Goal: Use online tool/utility: Utilize a website feature to perform a specific function

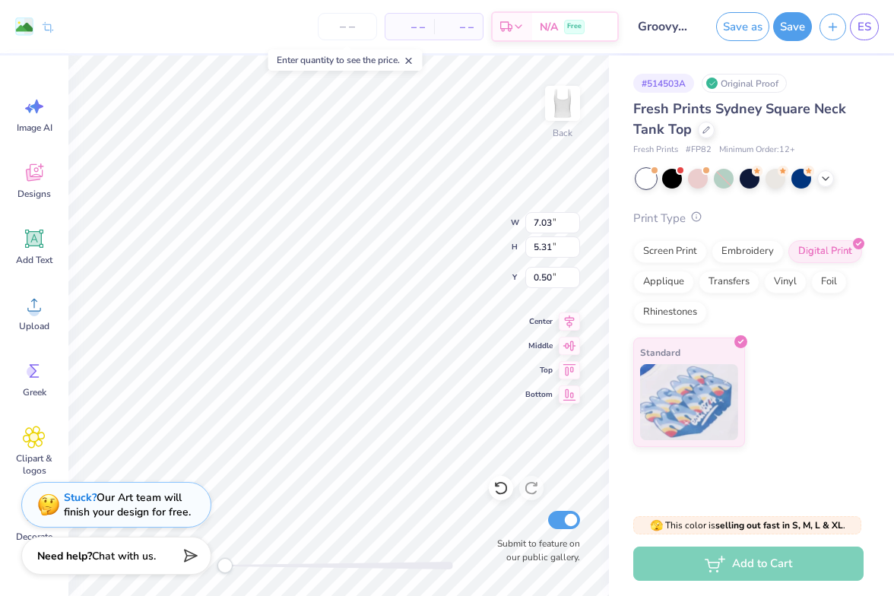
click at [696, 221] on icon at bounding box center [696, 216] width 11 height 11
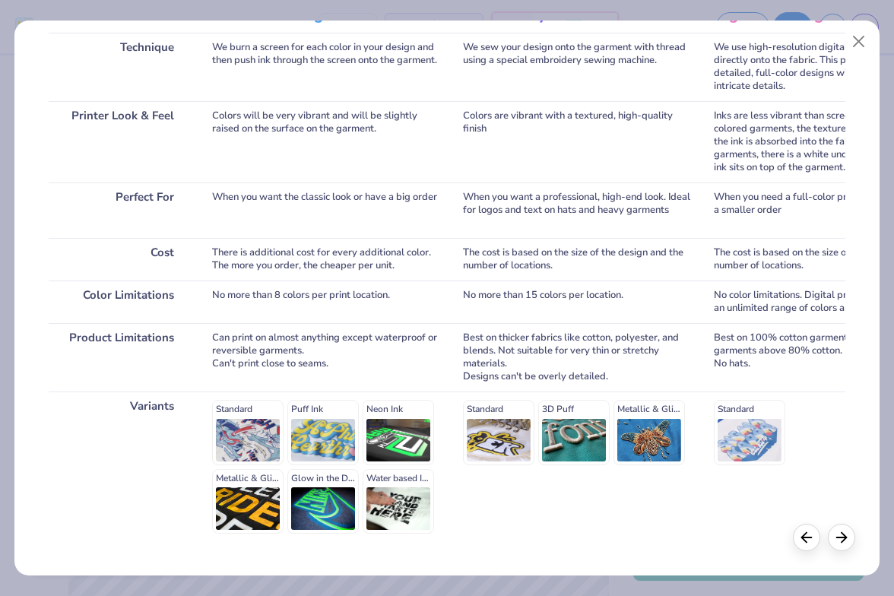
scroll to position [206, 0]
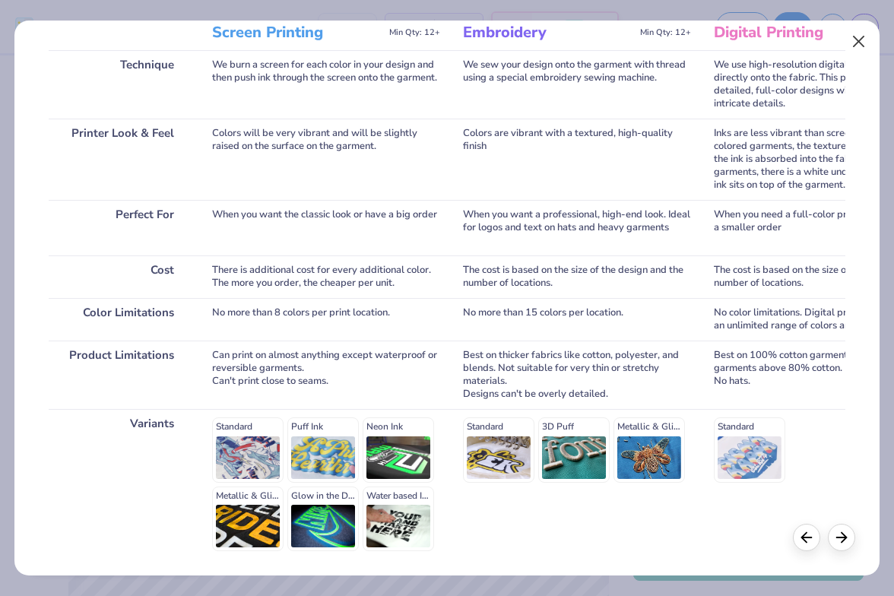
click at [864, 45] on button "Close" at bounding box center [858, 41] width 29 height 29
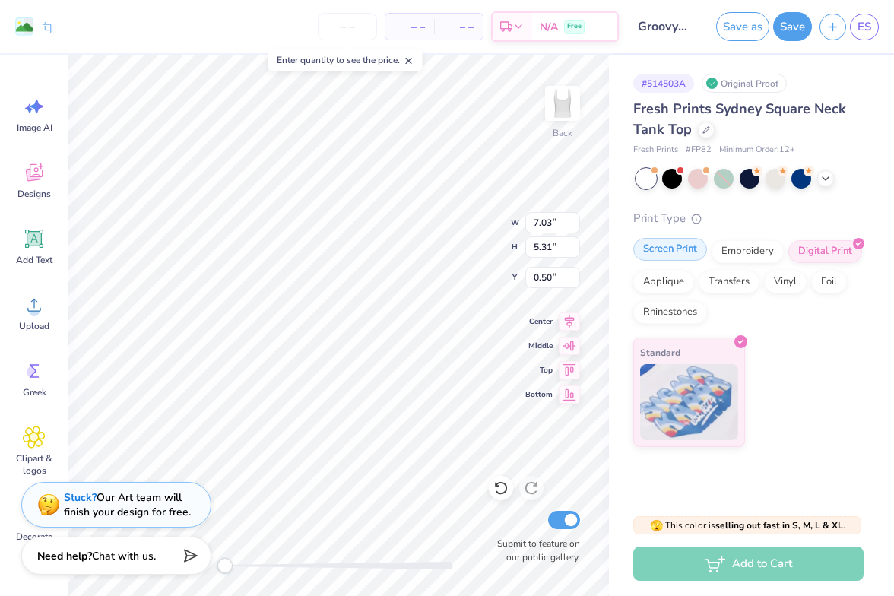
click at [667, 250] on div "Screen Print" at bounding box center [670, 249] width 74 height 23
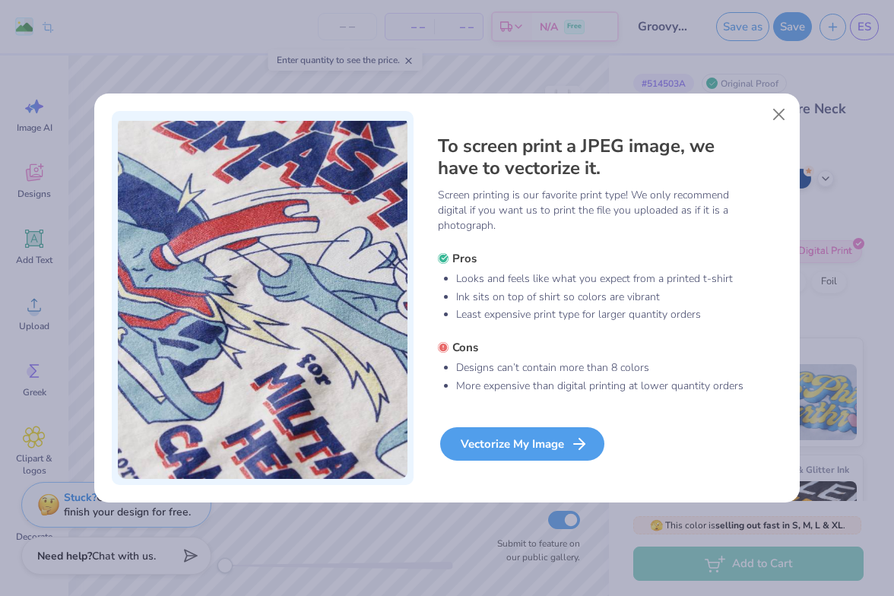
click at [519, 451] on div "Vectorize My Image" at bounding box center [522, 443] width 164 height 33
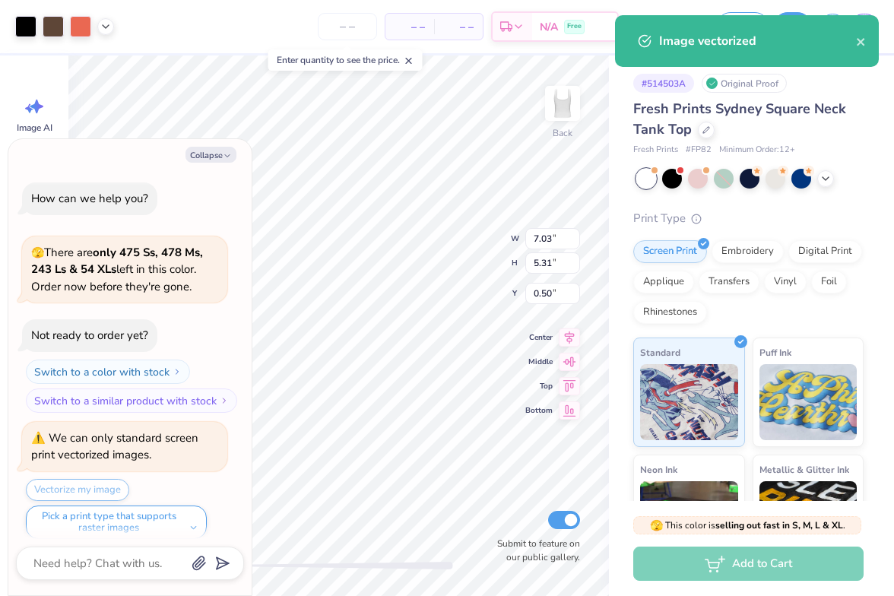
type textarea "x"
type input "5.86"
type input "4.42"
type input "0.94"
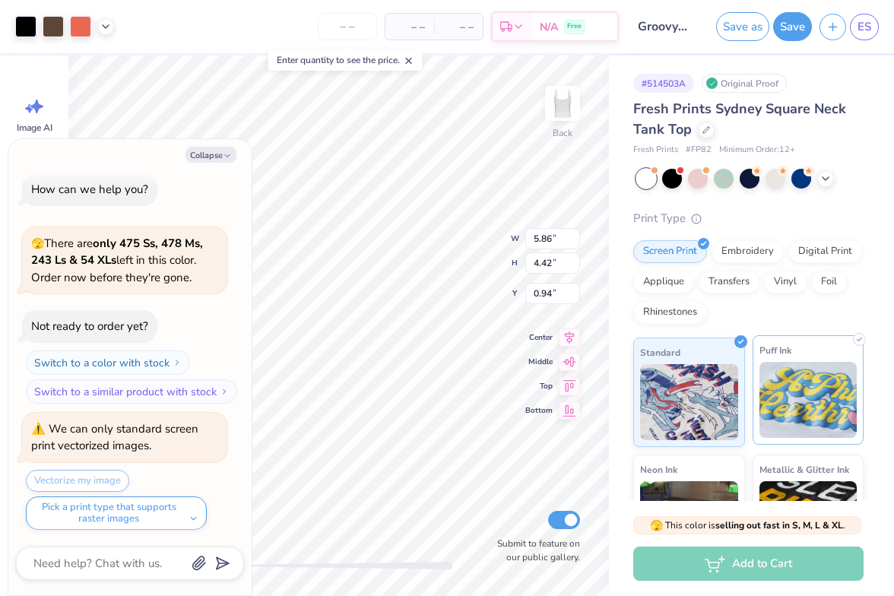
click at [792, 404] on img at bounding box center [808, 400] width 98 height 76
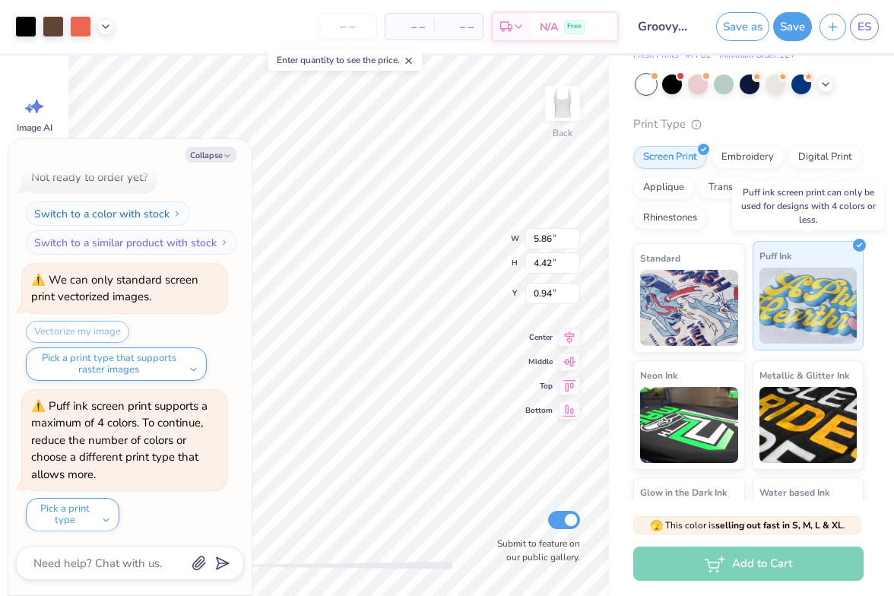
scroll to position [96, 0]
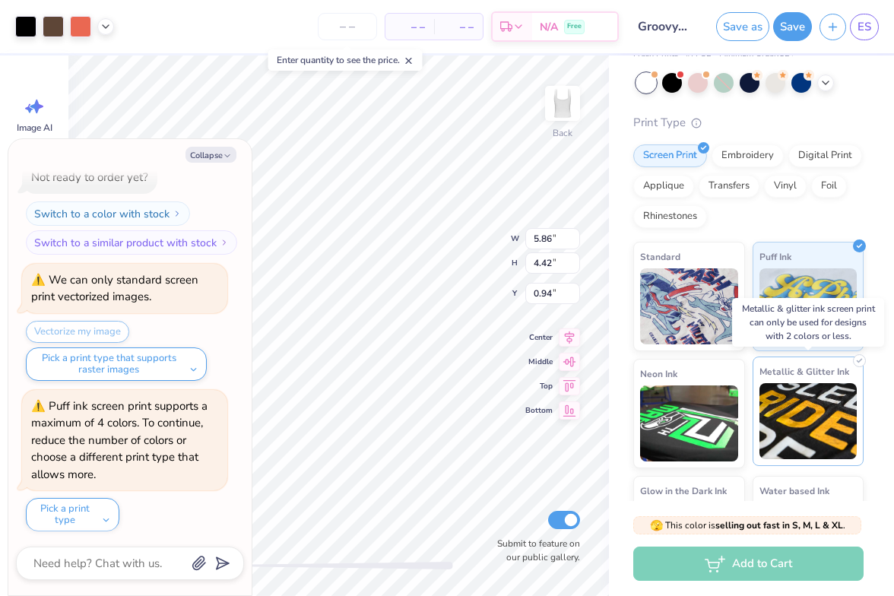
click at [792, 404] on img at bounding box center [808, 421] width 98 height 76
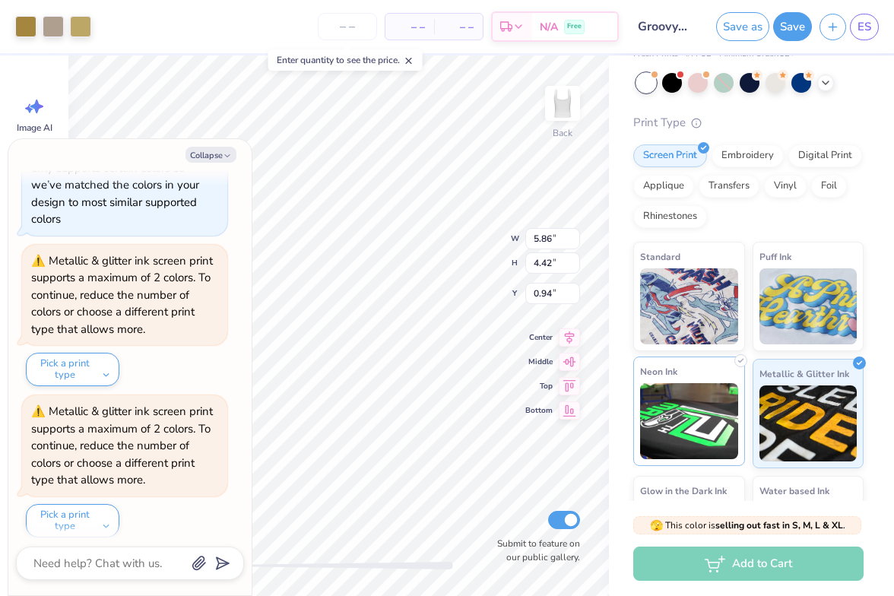
click at [721, 429] on img at bounding box center [689, 421] width 98 height 76
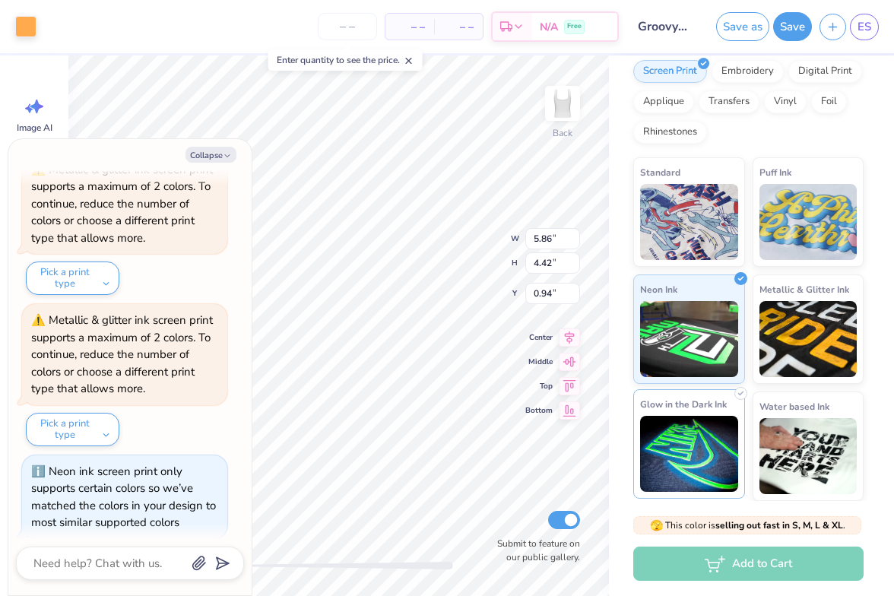
scroll to position [179, 0]
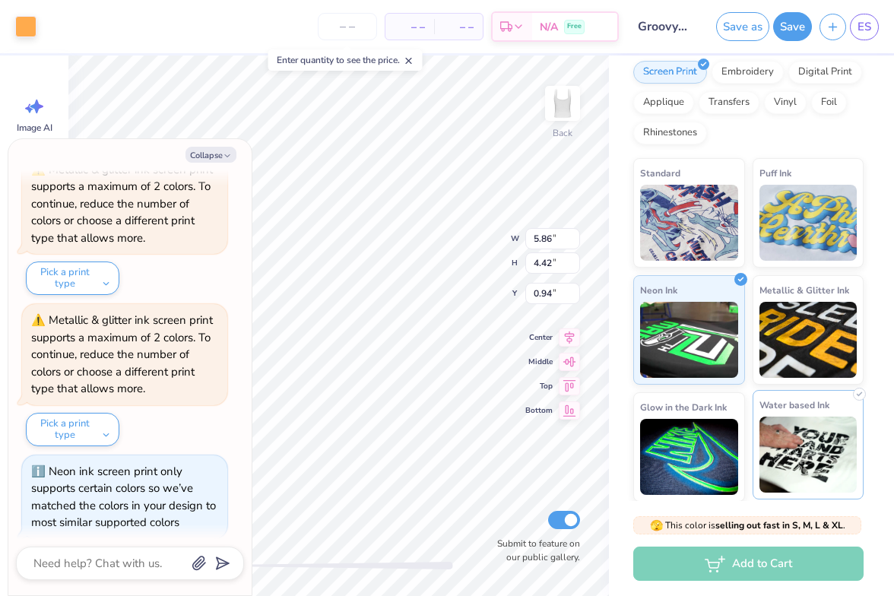
click at [779, 458] on img at bounding box center [808, 454] width 98 height 76
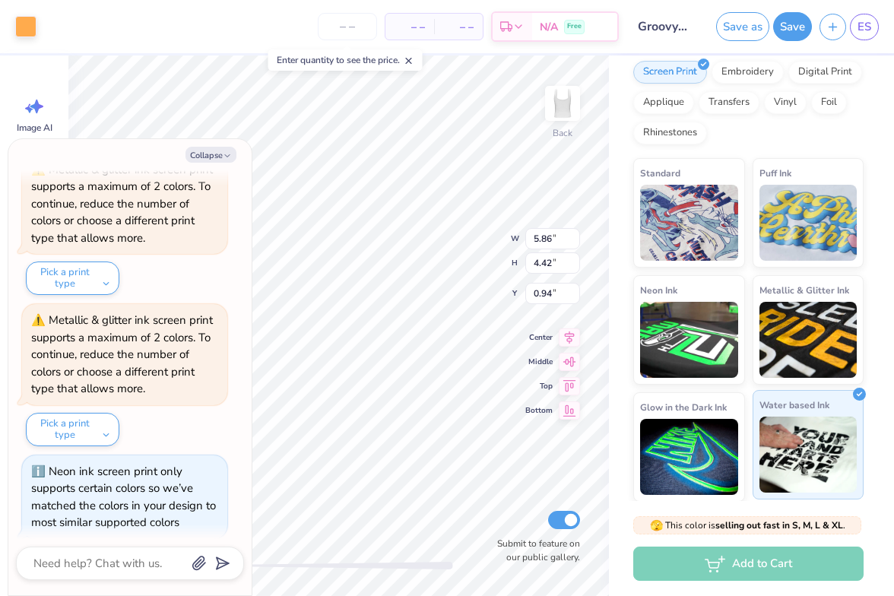
scroll to position [763, 0]
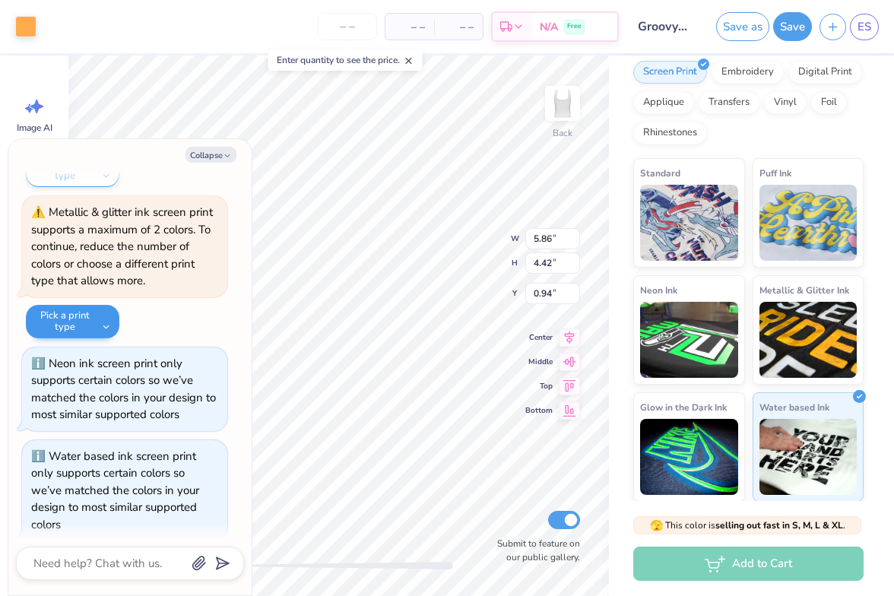
click at [96, 305] on button "Pick a print type" at bounding box center [72, 321] width 93 height 33
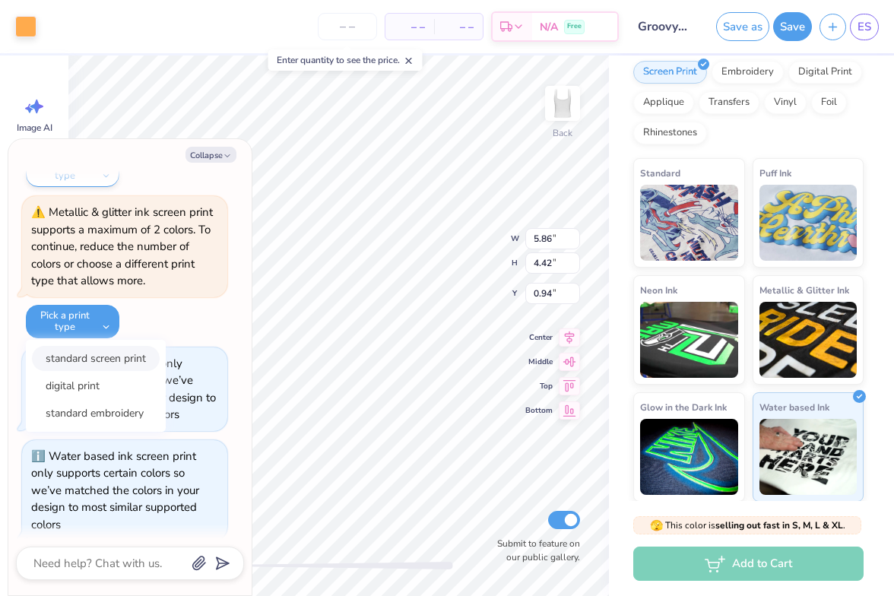
click at [107, 347] on button "standard screen print" at bounding box center [96, 358] width 128 height 25
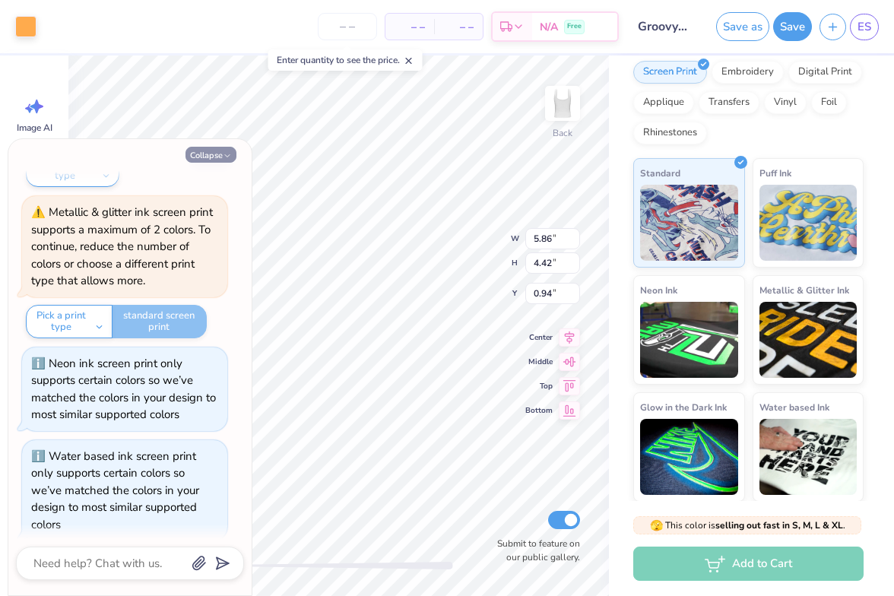
click at [230, 153] on icon "button" at bounding box center [227, 155] width 9 height 9
type textarea "x"
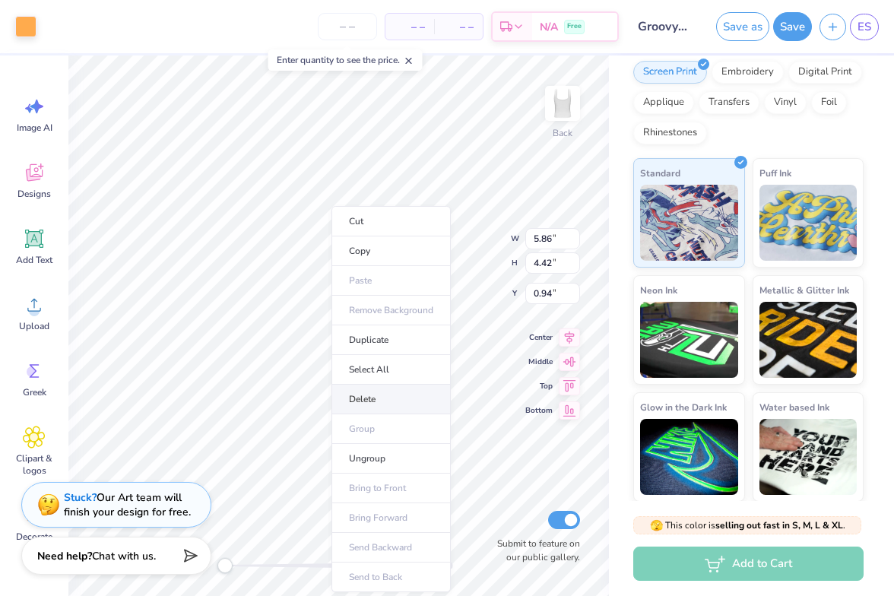
click at [397, 393] on li "Delete" at bounding box center [390, 400] width 119 height 30
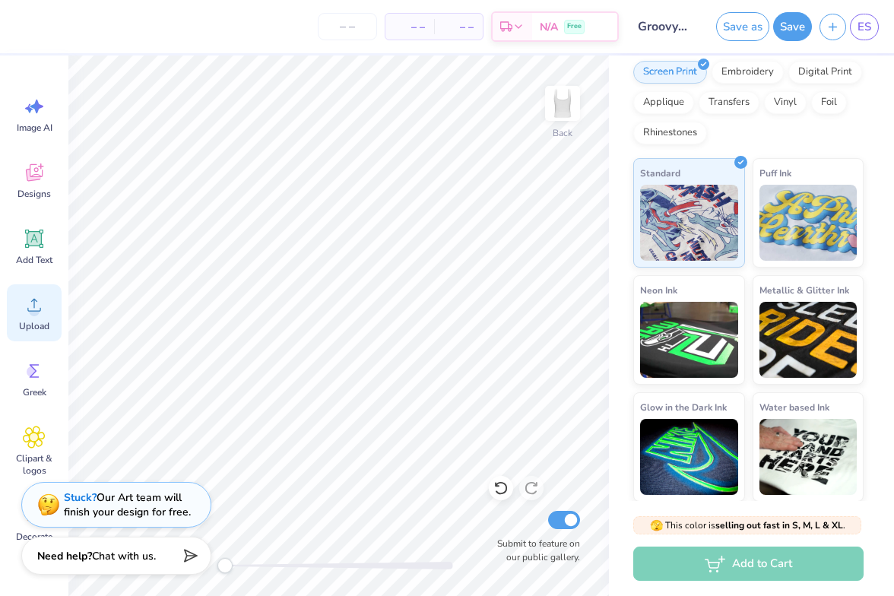
click at [33, 322] on span "Upload" at bounding box center [34, 326] width 30 height 12
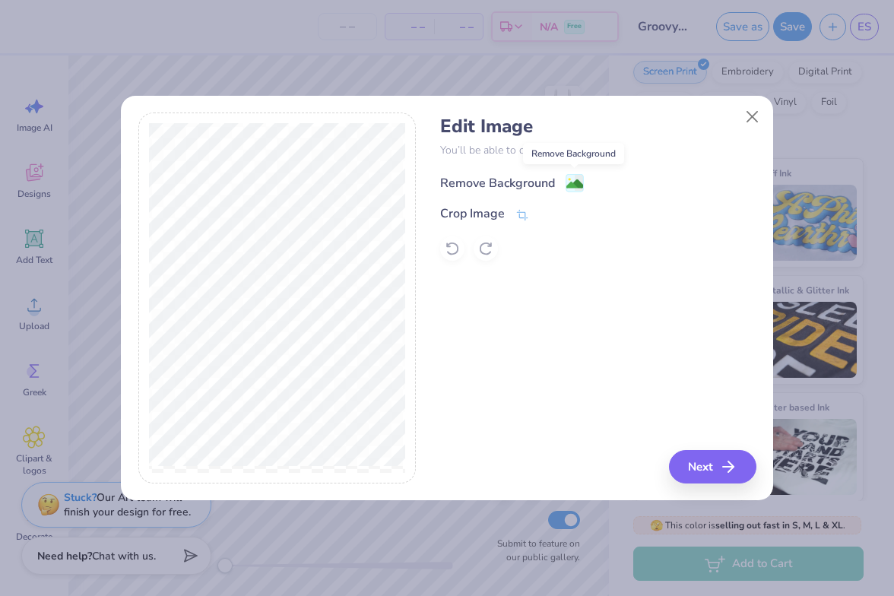
click at [574, 187] on image at bounding box center [574, 184] width 17 height 17
click at [717, 465] on button "Next" at bounding box center [714, 466] width 87 height 33
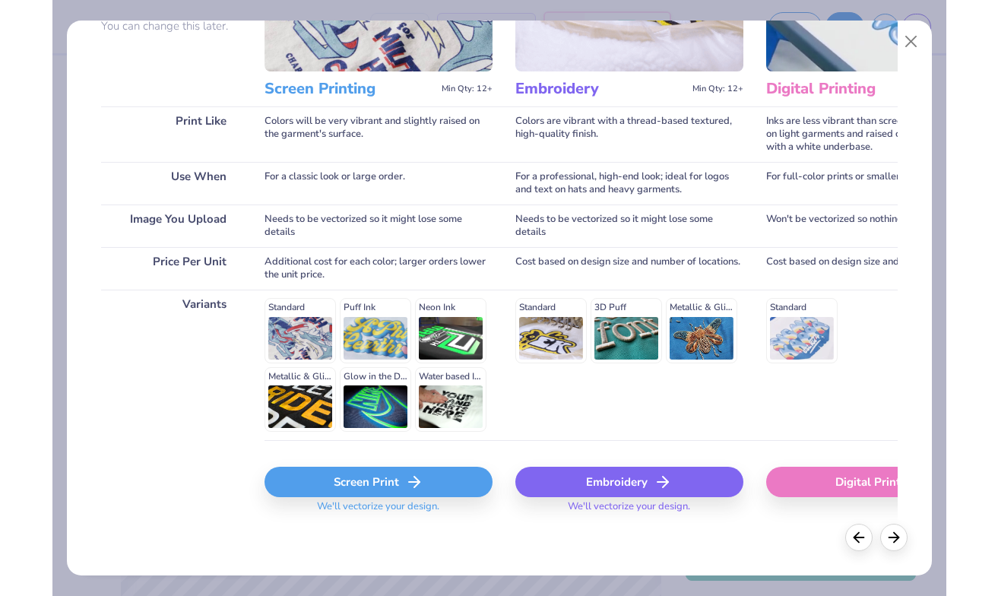
scroll to position [0, 0]
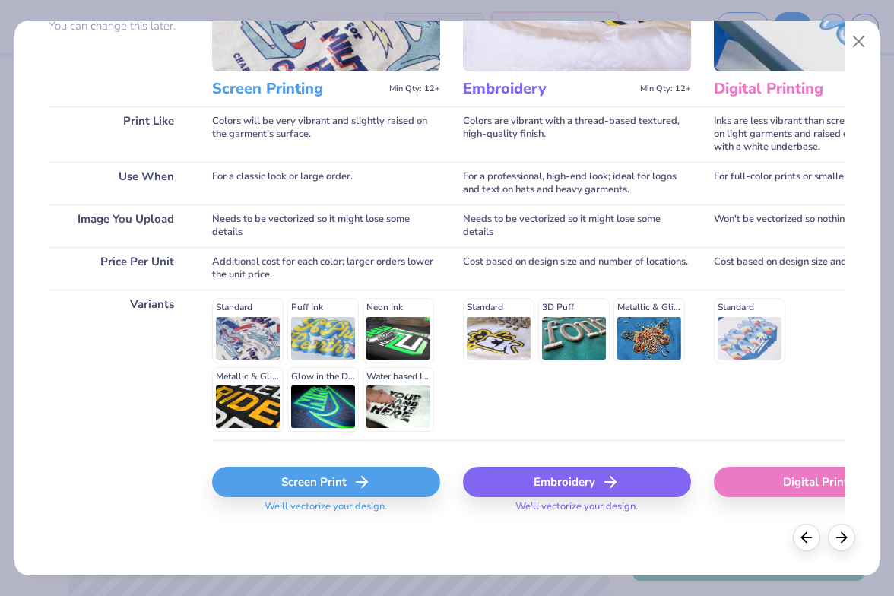
click at [356, 487] on icon at bounding box center [362, 482] width 18 height 18
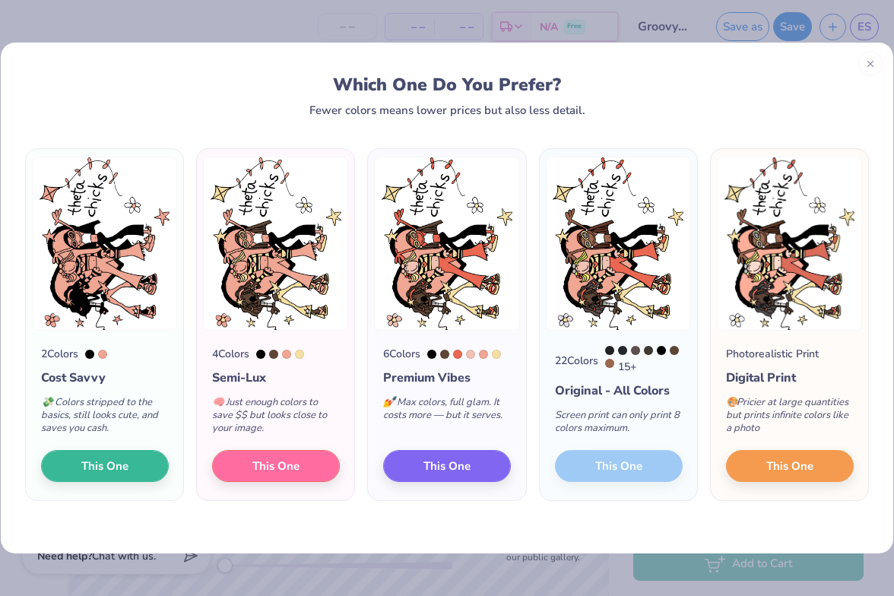
click at [593, 473] on div "22 Colors 15 + Original - All Colors Screen print can only print 8 colors maxim…" at bounding box center [618, 415] width 157 height 169
click at [618, 467] on div "22 Colors 15 + Original - All Colors Screen print can only print 8 colors maxim…" at bounding box center [618, 415] width 157 height 169
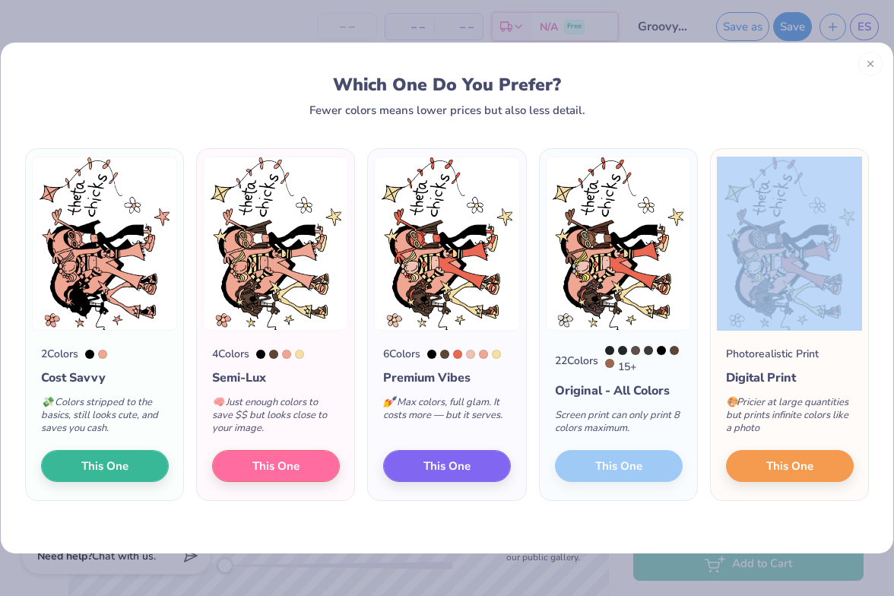
click at [618, 467] on div "22 Colors 15 + Original - All Colors Screen print can only print 8 colors maxim…" at bounding box center [618, 415] width 157 height 169
click at [658, 472] on div "22 Colors 15 + Original - All Colors Screen print can only print 8 colors maxim…" at bounding box center [618, 415] width 157 height 169
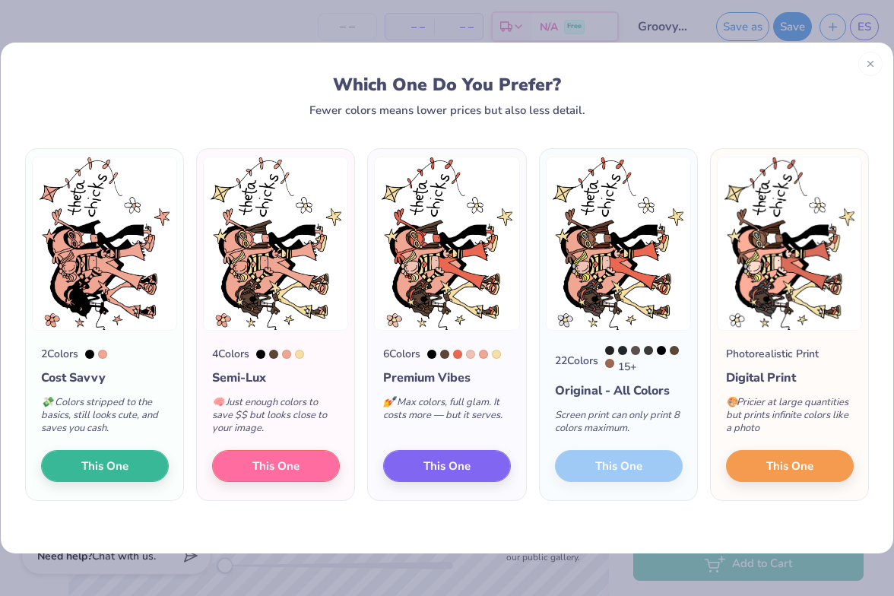
click at [658, 472] on div "22 Colors 15 + Original - All Colors Screen print can only print 8 colors maxim…" at bounding box center [618, 415] width 157 height 169
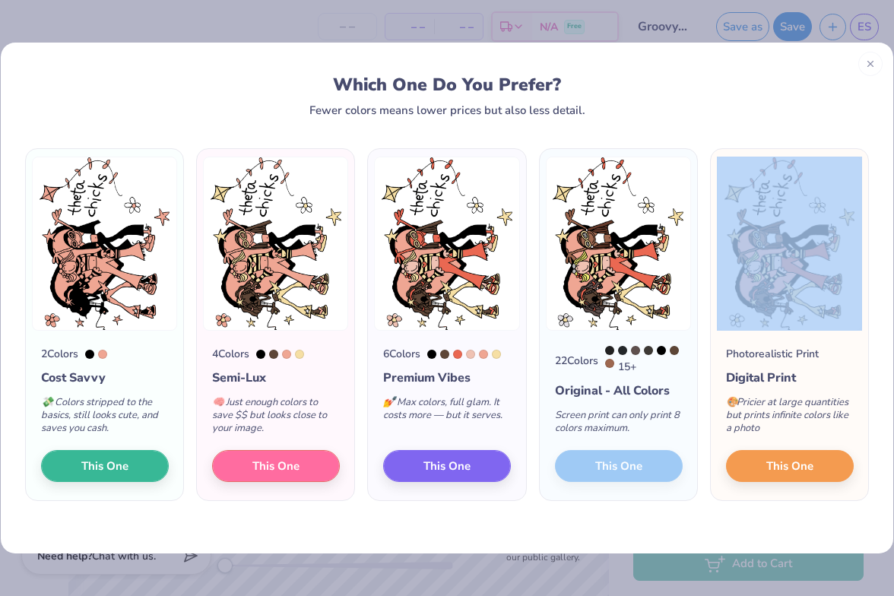
click at [658, 472] on div "22 Colors 15 + Original - All Colors Screen print can only print 8 colors maxim…" at bounding box center [618, 415] width 157 height 169
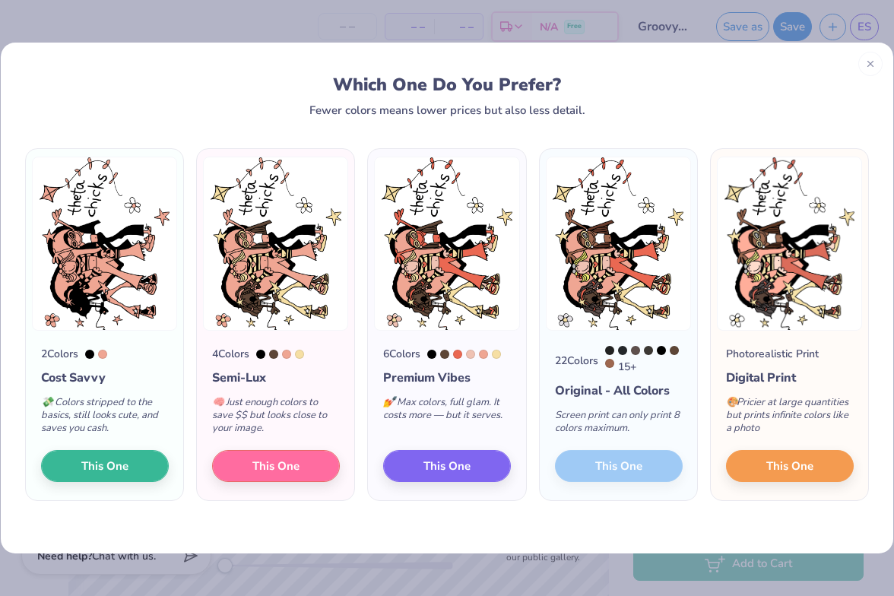
click at [619, 337] on div "22 Colors 15 + Original - All Colors Screen print can only print 8 colors maxim…" at bounding box center [618, 415] width 157 height 169
click at [627, 296] on img at bounding box center [618, 244] width 145 height 174
click at [600, 472] on div "22 Colors 15 + Original - All Colors Screen print can only print 8 colors maxim…" at bounding box center [618, 415] width 157 height 169
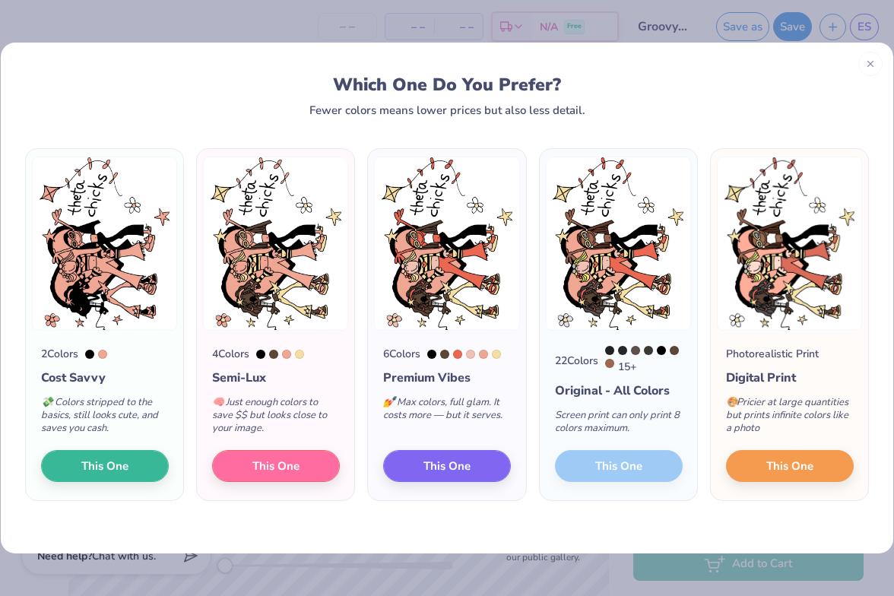
click at [600, 472] on div "22 Colors 15 + Original - All Colors Screen print can only print 8 colors maxim…" at bounding box center [618, 415] width 157 height 169
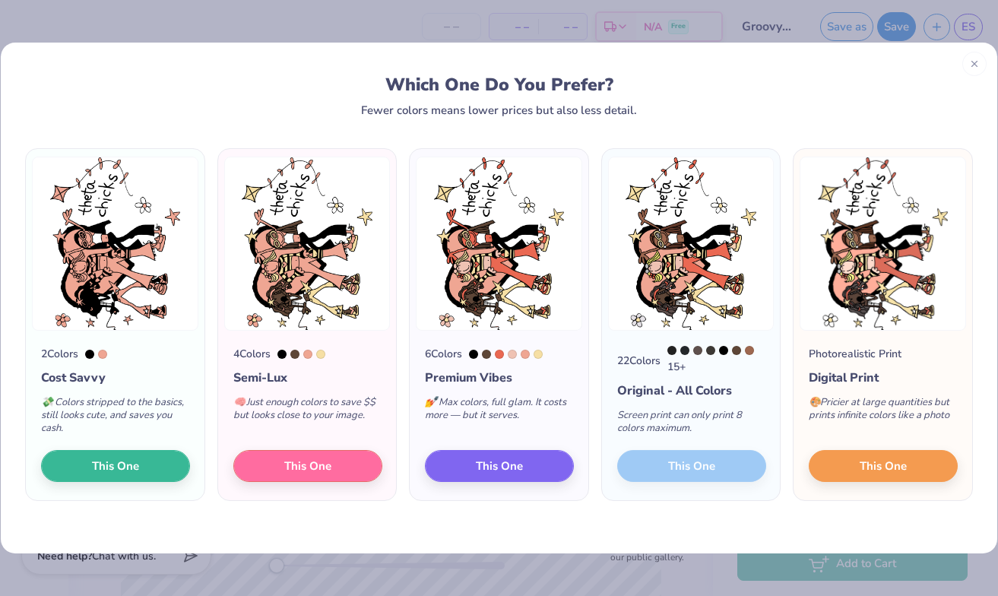
click at [759, 467] on div "22 Colors 15 + Original - All Colors Screen print can only print 8 colors maxim…" at bounding box center [691, 415] width 179 height 169
click at [735, 471] on div "22 Colors 15 + Original - All Colors Screen print can only print 8 colors maxim…" at bounding box center [691, 415] width 179 height 169
click at [869, 482] on button "This One" at bounding box center [883, 466] width 149 height 32
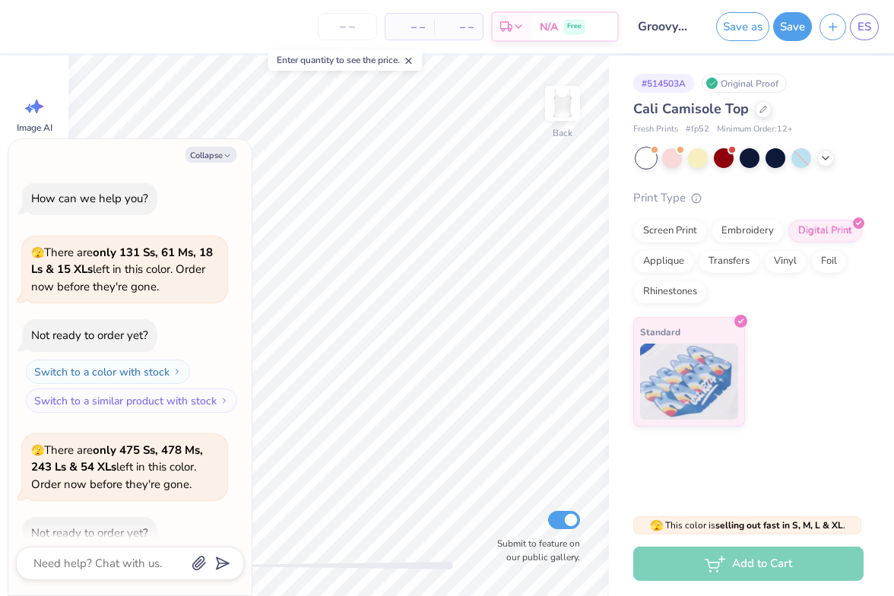
scroll to position [80, 0]
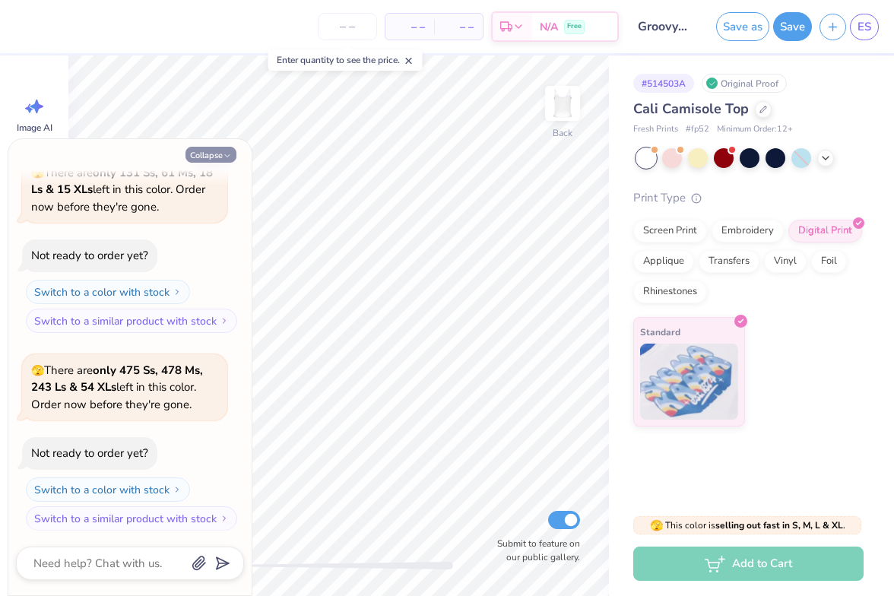
click at [202, 161] on button "Collapse" at bounding box center [210, 155] width 51 height 16
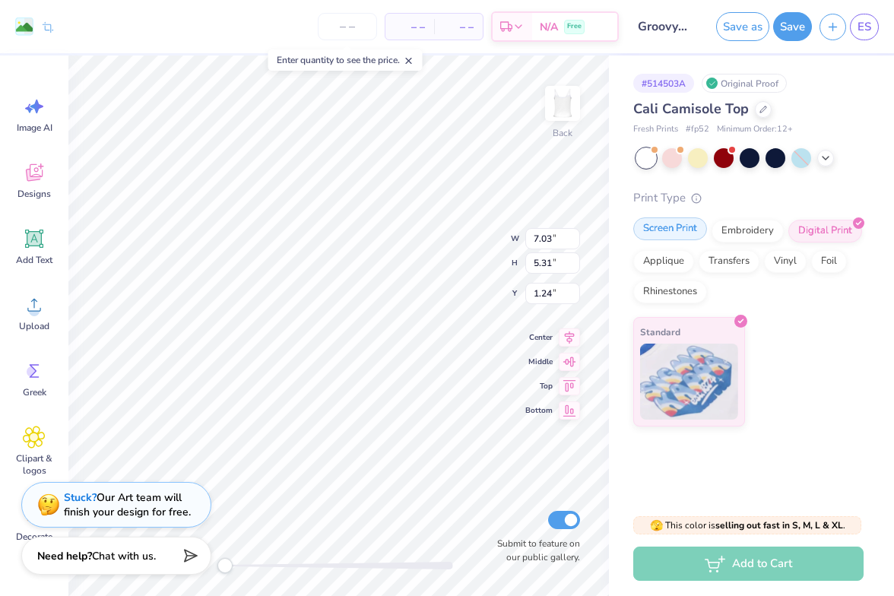
click at [663, 226] on div "Screen Print" at bounding box center [670, 228] width 74 height 23
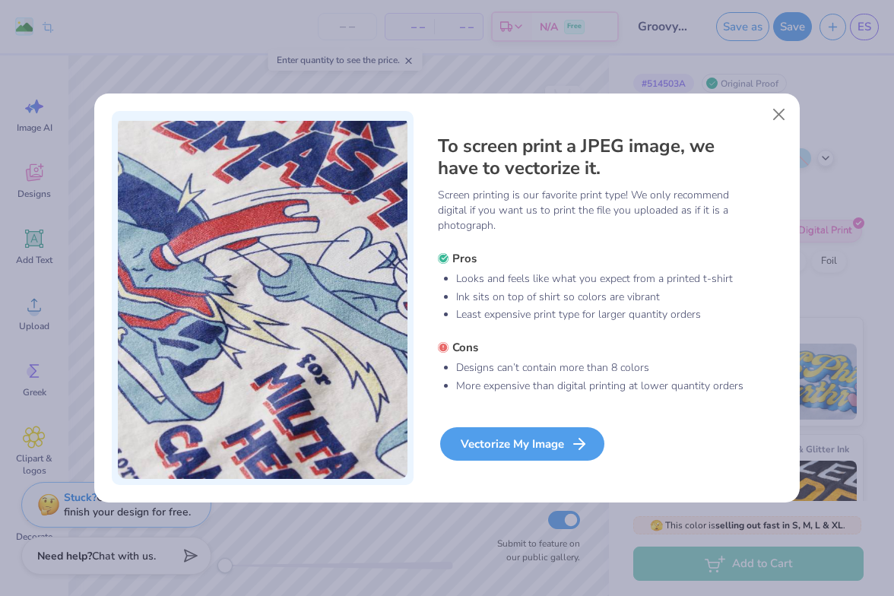
click at [524, 450] on div "Vectorize My Image" at bounding box center [522, 443] width 164 height 33
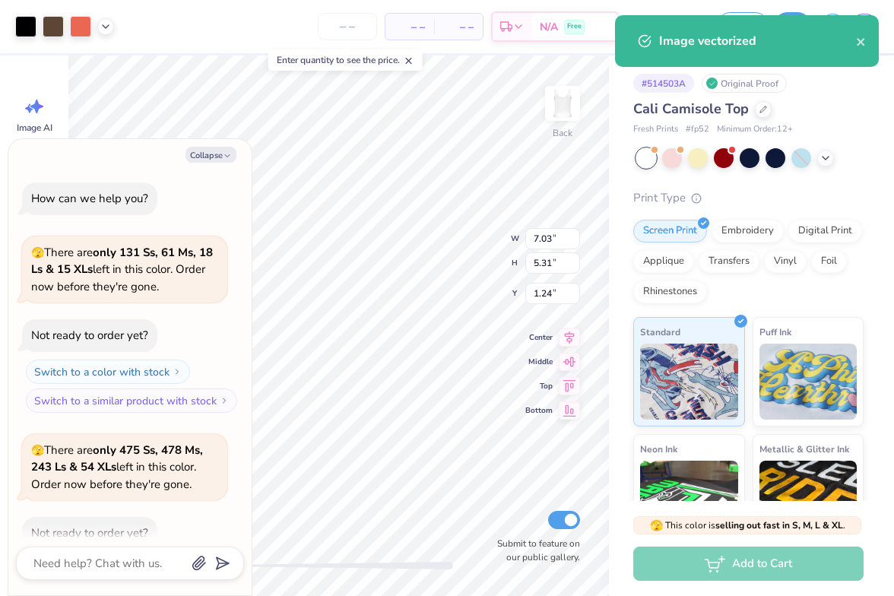
type textarea "x"
type input "5.83"
type input "4.40"
type input "1.69"
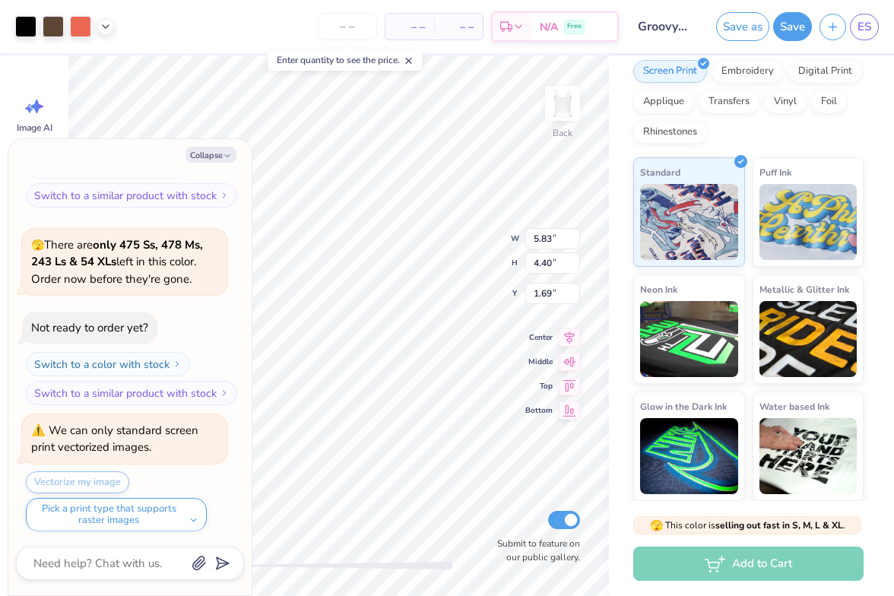
scroll to position [159, 0]
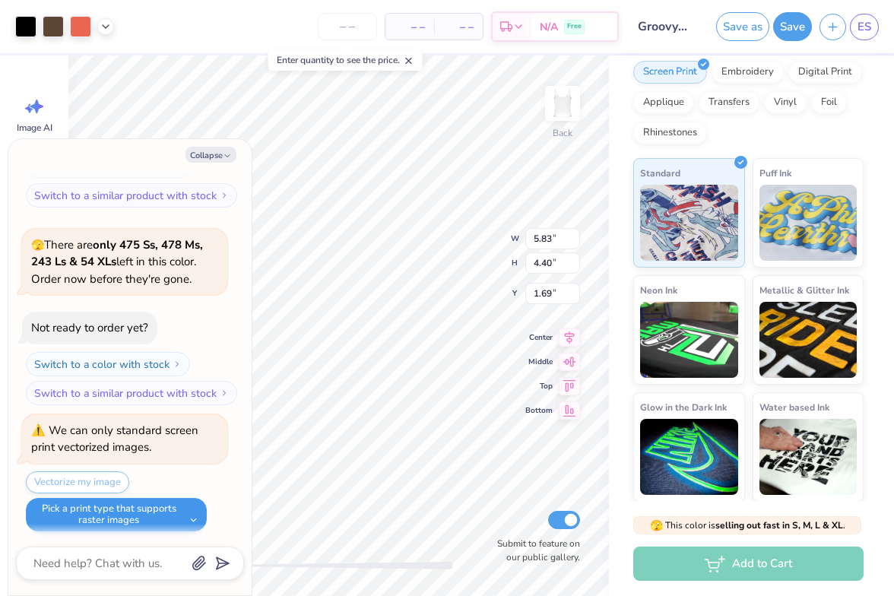
click at [192, 508] on button "Pick a print type that supports raster images" at bounding box center [116, 514] width 181 height 33
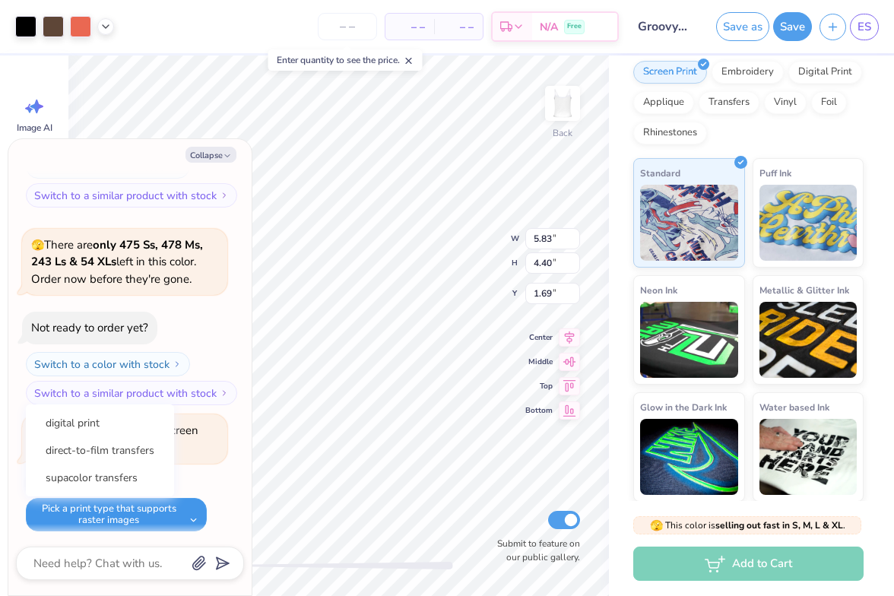
click at [180, 503] on button "Pick a print type that supports raster images" at bounding box center [116, 514] width 181 height 33
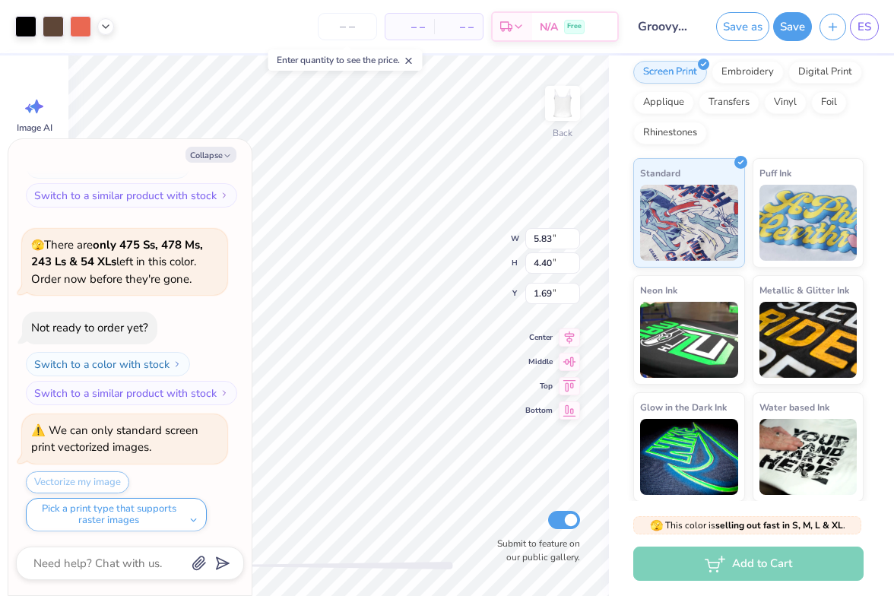
click at [103, 476] on div "Vectorize my image Pick a print type that supports raster images digital print …" at bounding box center [126, 501] width 201 height 60
click at [74, 473] on div "Vectorize my image Pick a print type that supports raster images digital print …" at bounding box center [126, 501] width 201 height 60
type textarea "x"
